Goal: Transaction & Acquisition: Purchase product/service

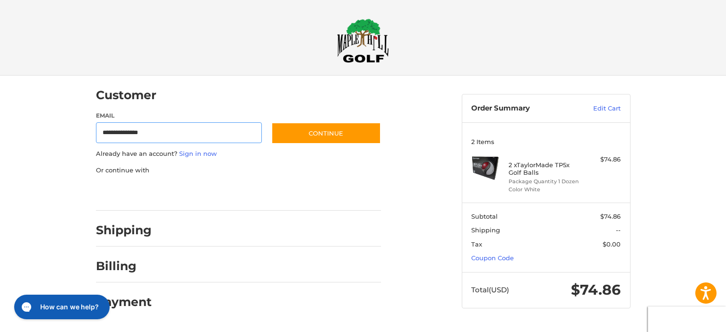
type input "**********"
click at [146, 234] on h2 "Shipping" at bounding box center [124, 230] width 56 height 15
click at [147, 230] on h2 "Shipping" at bounding box center [124, 230] width 56 height 15
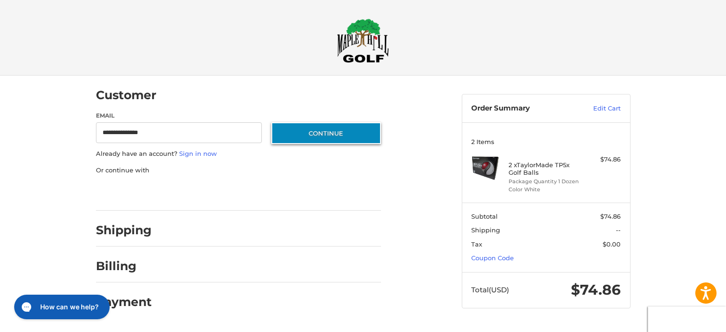
click at [287, 136] on button "Continue" at bounding box center [326, 133] width 110 height 22
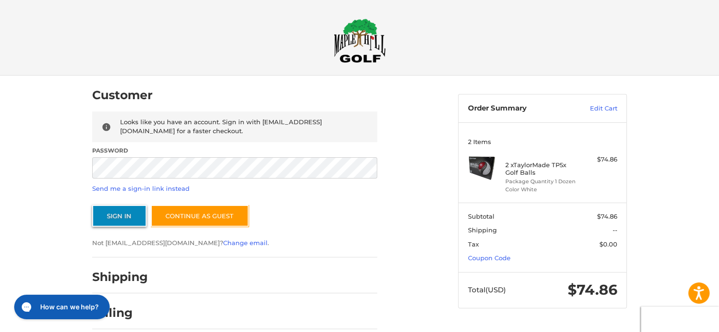
click at [124, 216] on button "Sign In" at bounding box center [119, 216] width 54 height 22
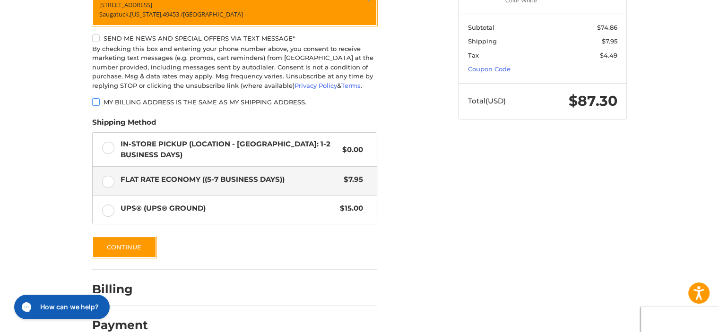
scroll to position [208, 0]
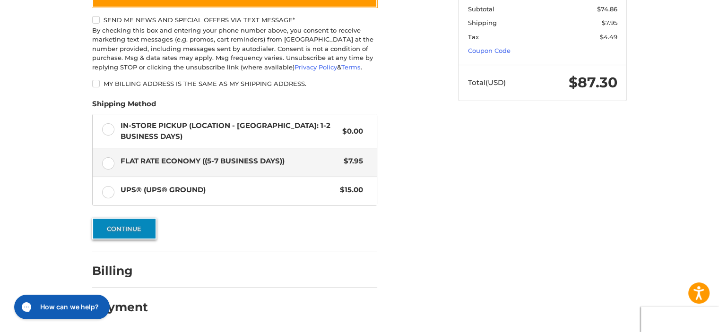
click at [133, 228] on button "Continue" at bounding box center [124, 229] width 64 height 22
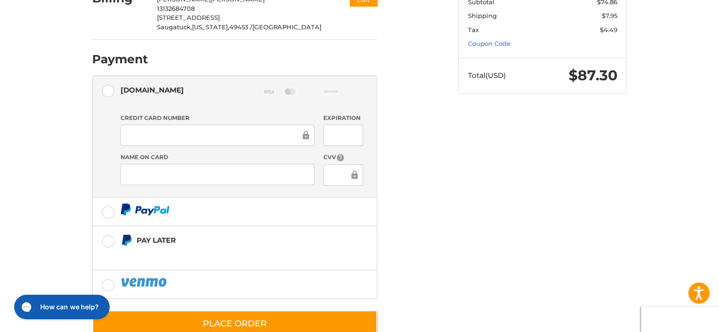
scroll to position [240, 0]
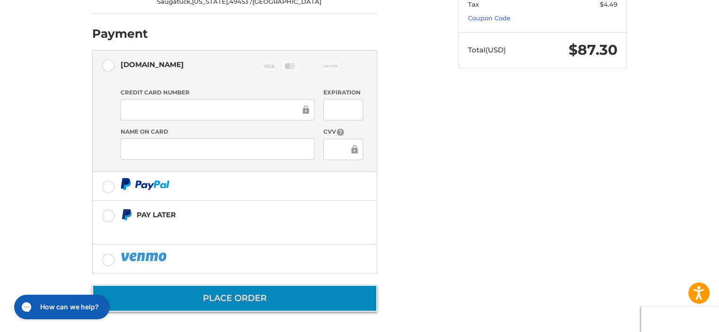
click at [252, 298] on button "Place Order" at bounding box center [234, 298] width 285 height 27
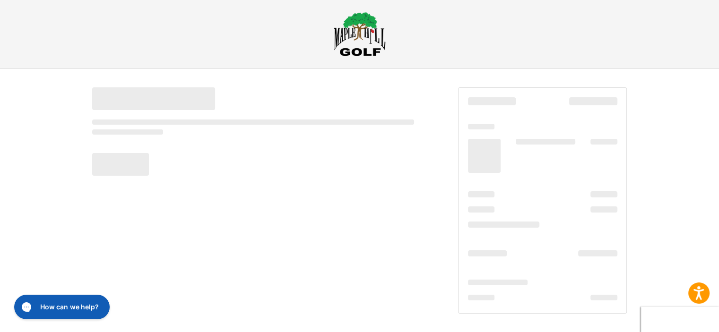
scroll to position [7, 0]
